Goal: Browse casually

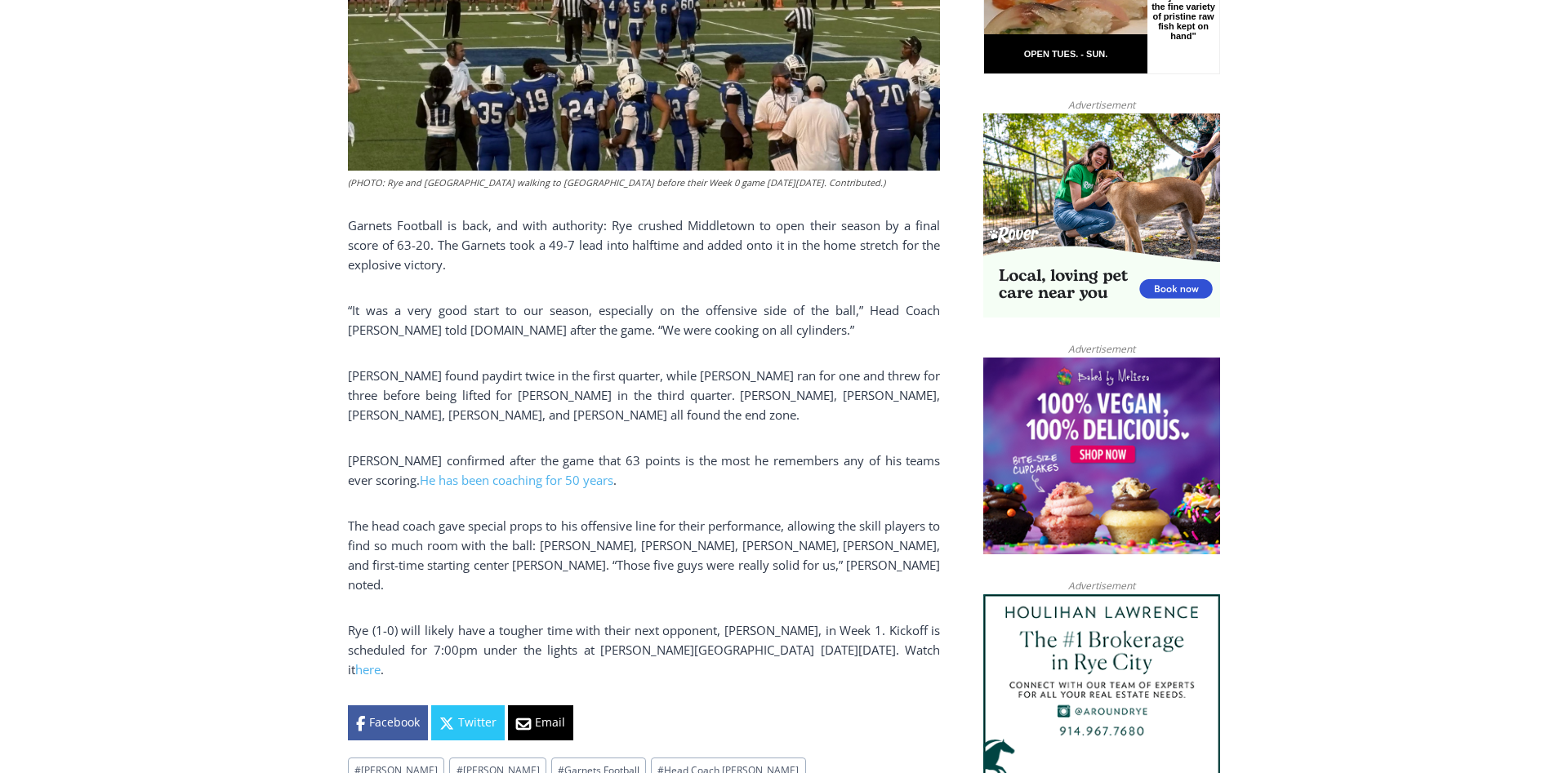
scroll to position [999, 0]
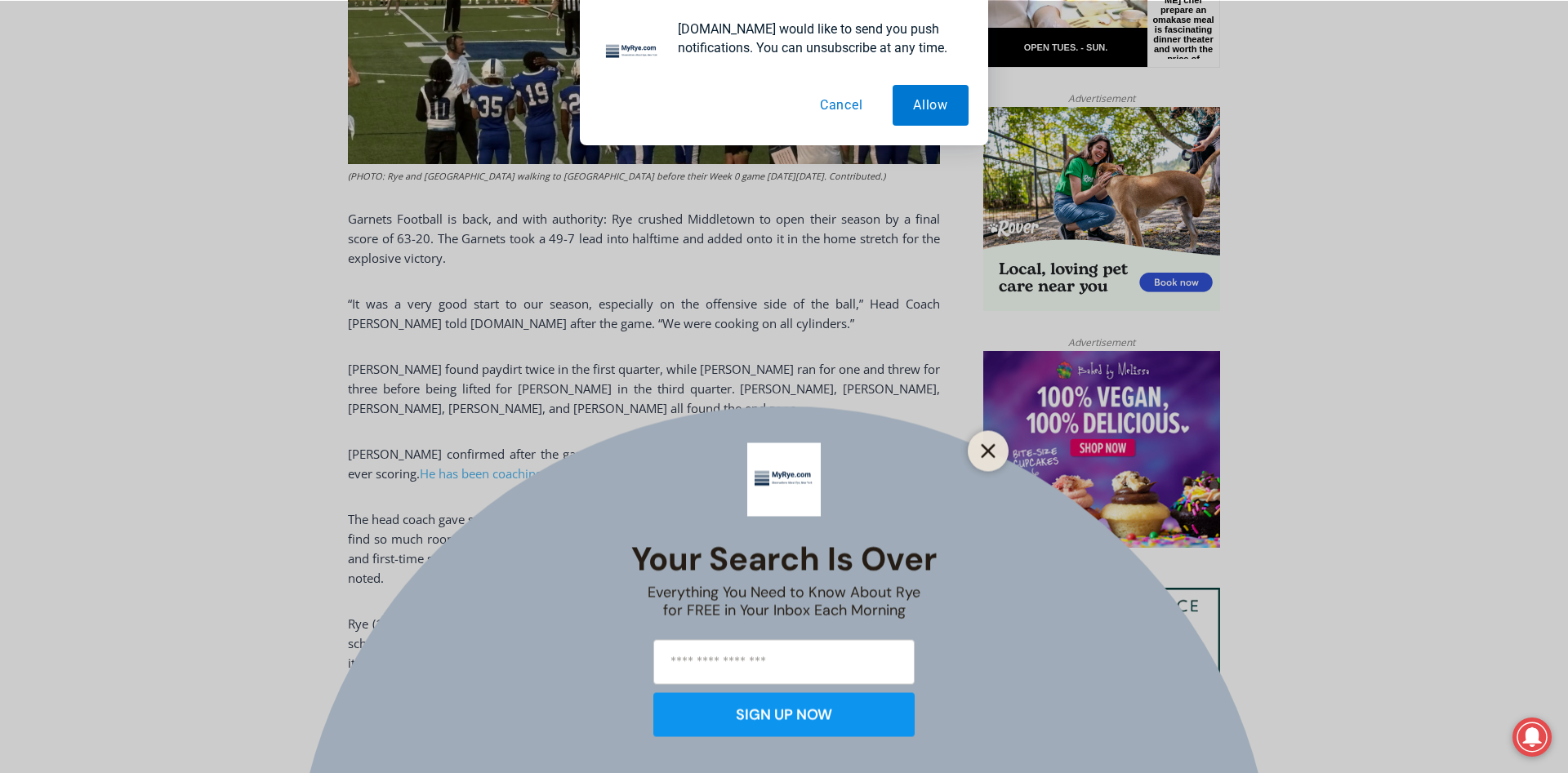
click at [988, 445] on icon "Close" at bounding box center [988, 450] width 15 height 15
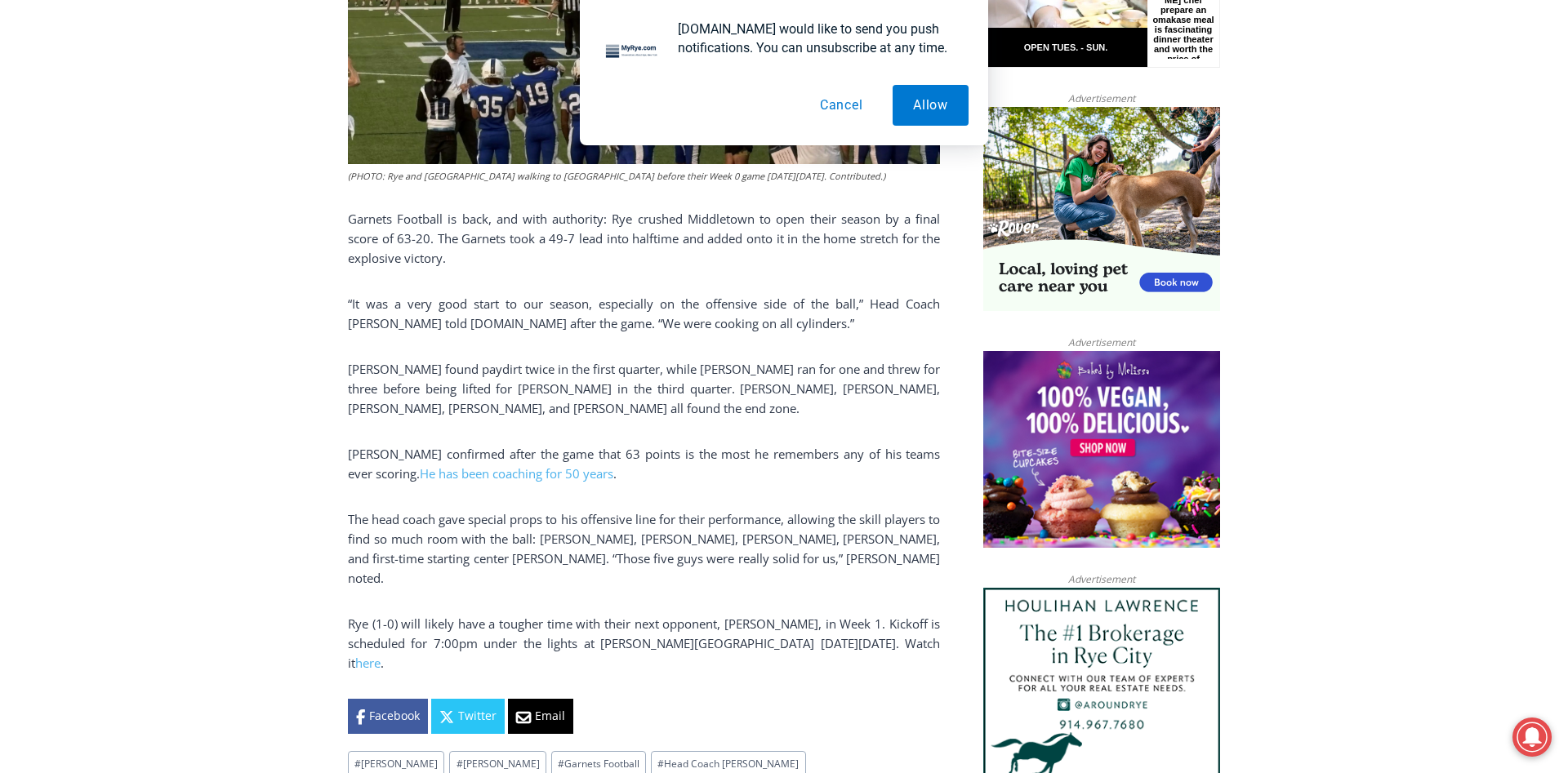
click at [836, 109] on button "Cancel" at bounding box center [841, 105] width 84 height 41
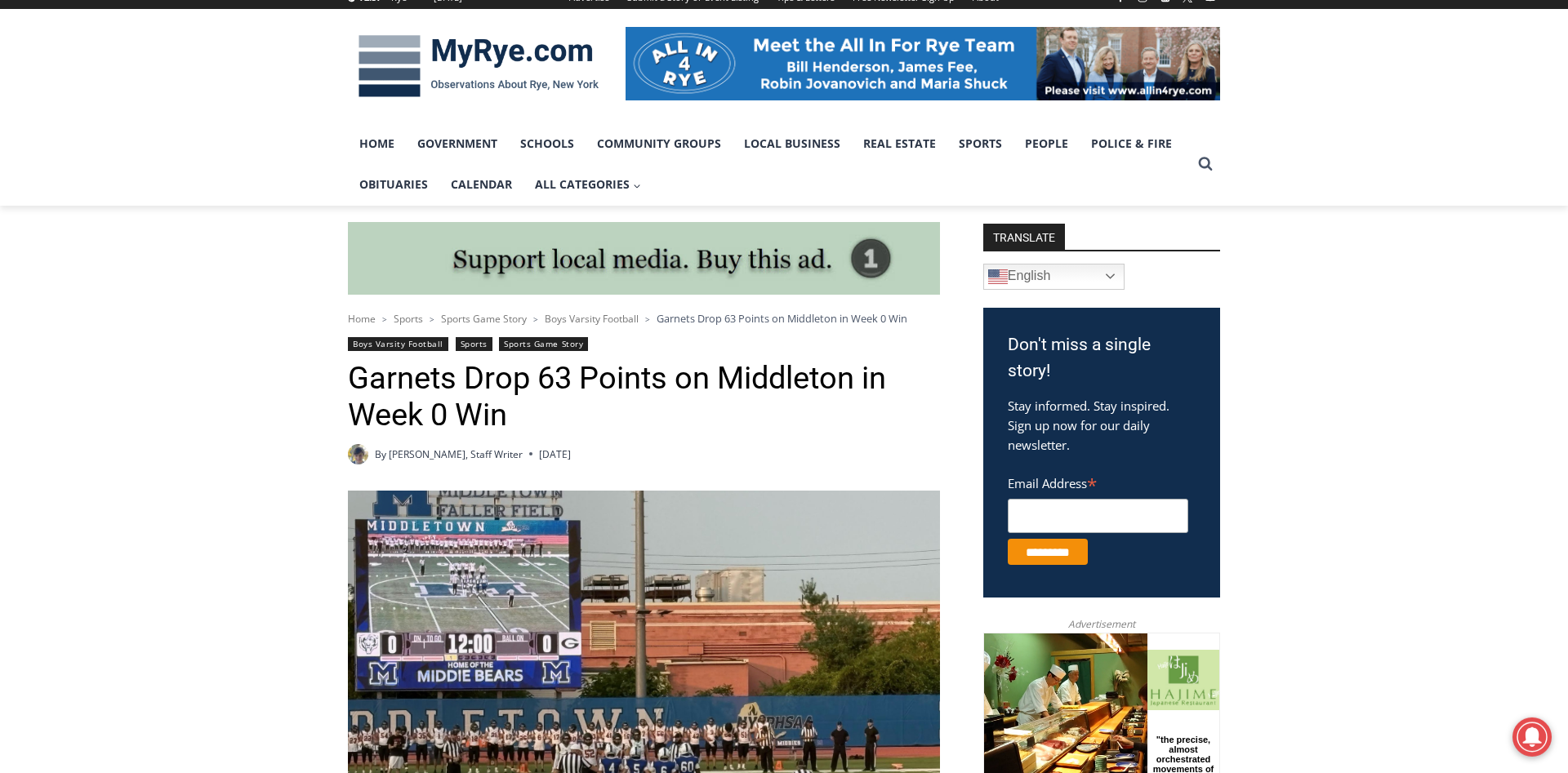
scroll to position [167, 0]
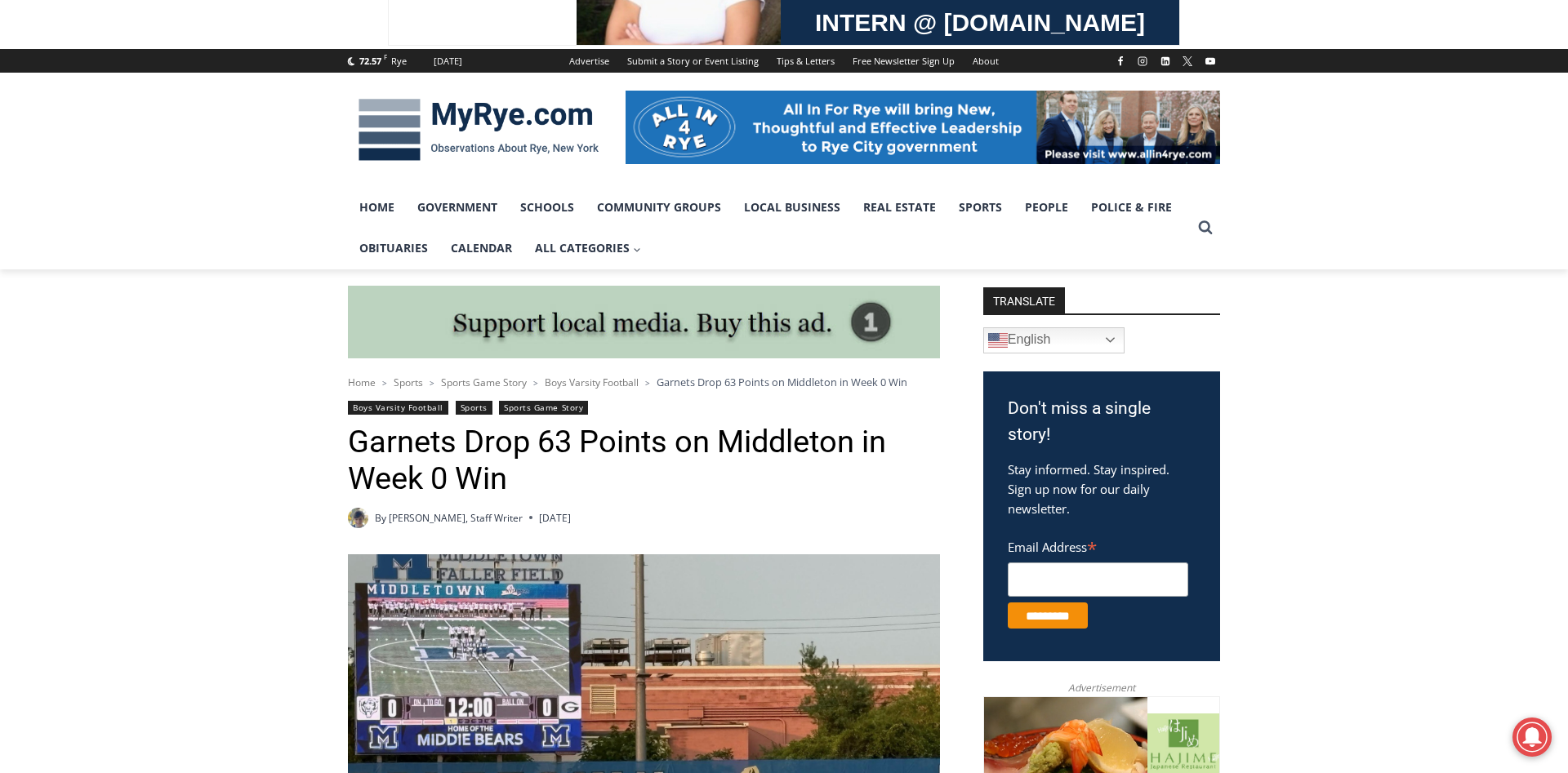
click at [459, 111] on img at bounding box center [479, 130] width 261 height 85
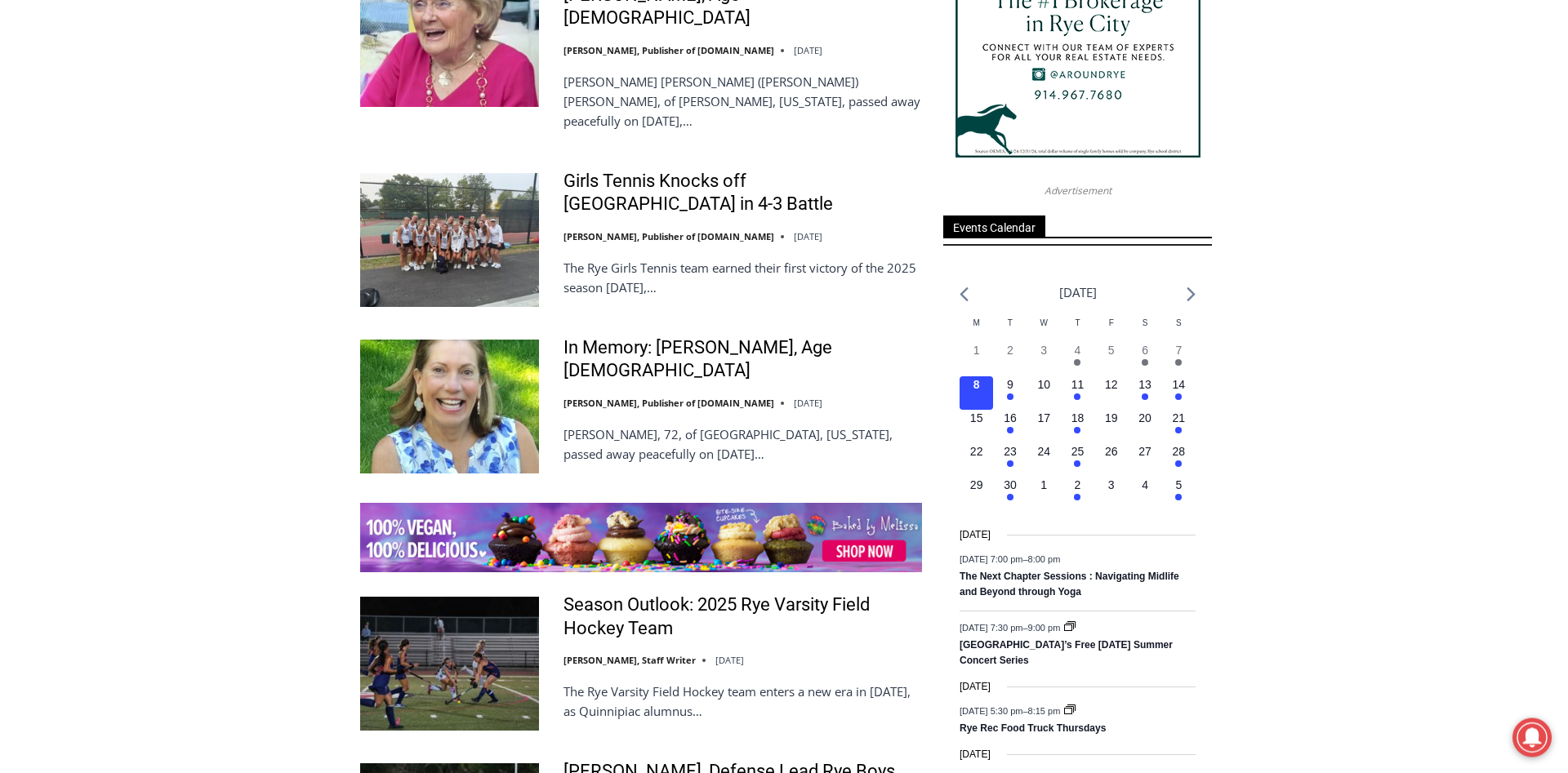
scroll to position [2330, 0]
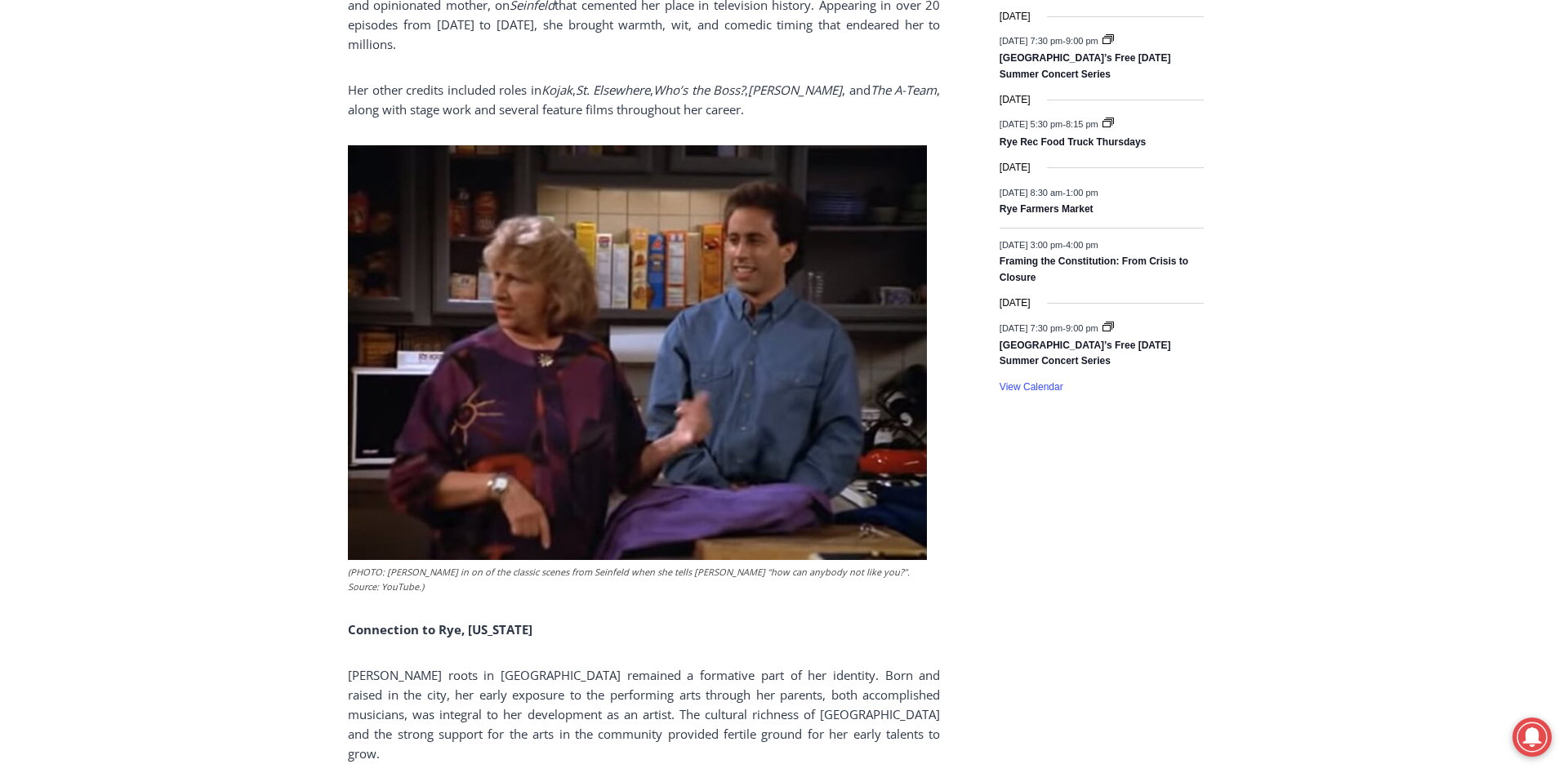
scroll to position [2414, 0]
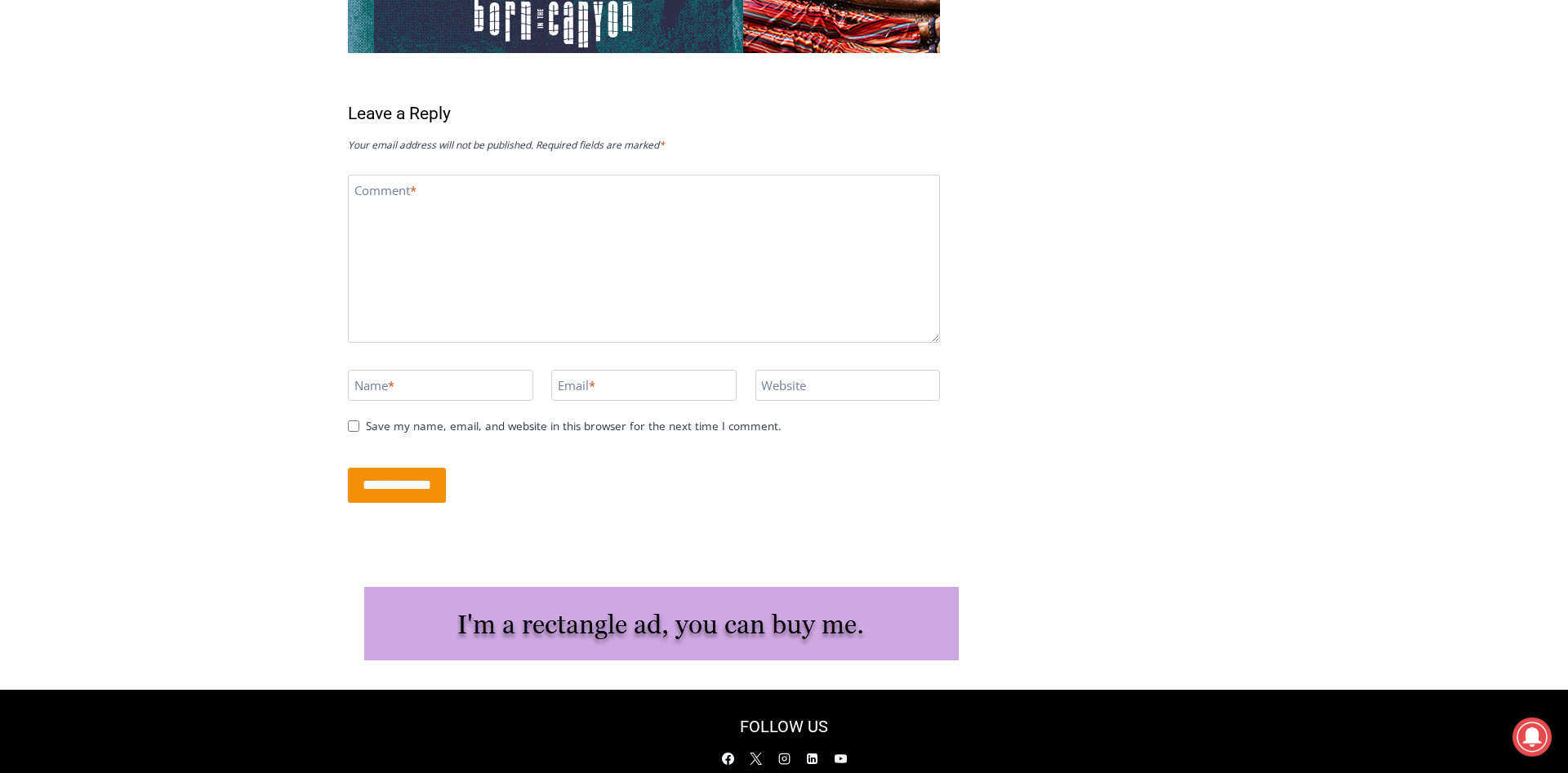
scroll to position [3246, 0]
